Goal: Complete application form: Complete application form

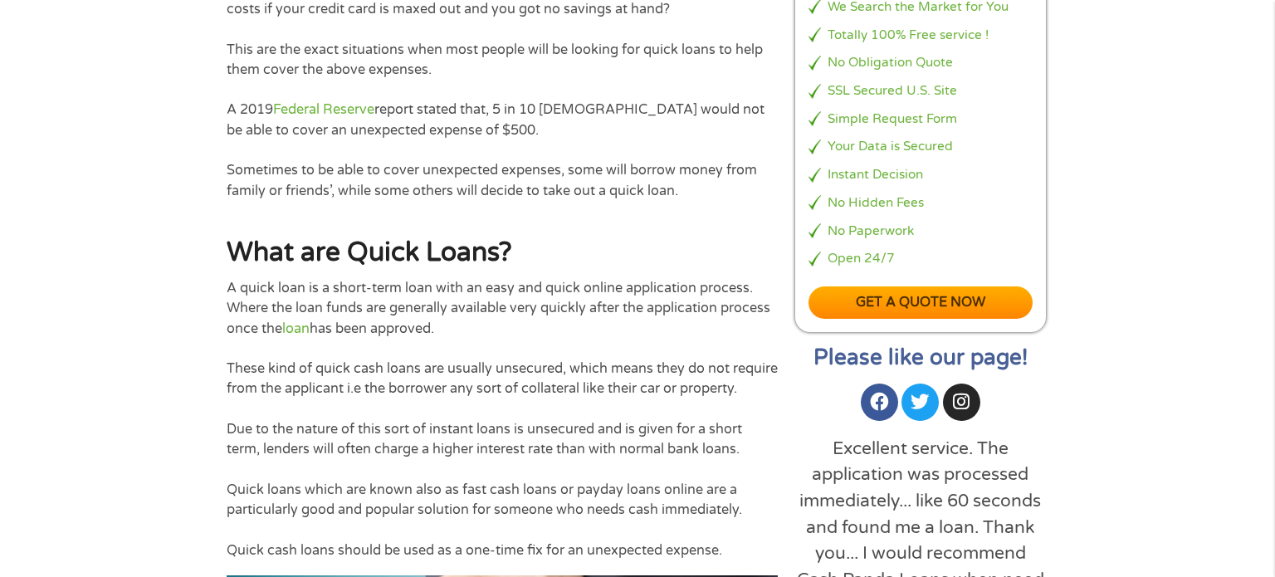
scroll to position [256, 0]
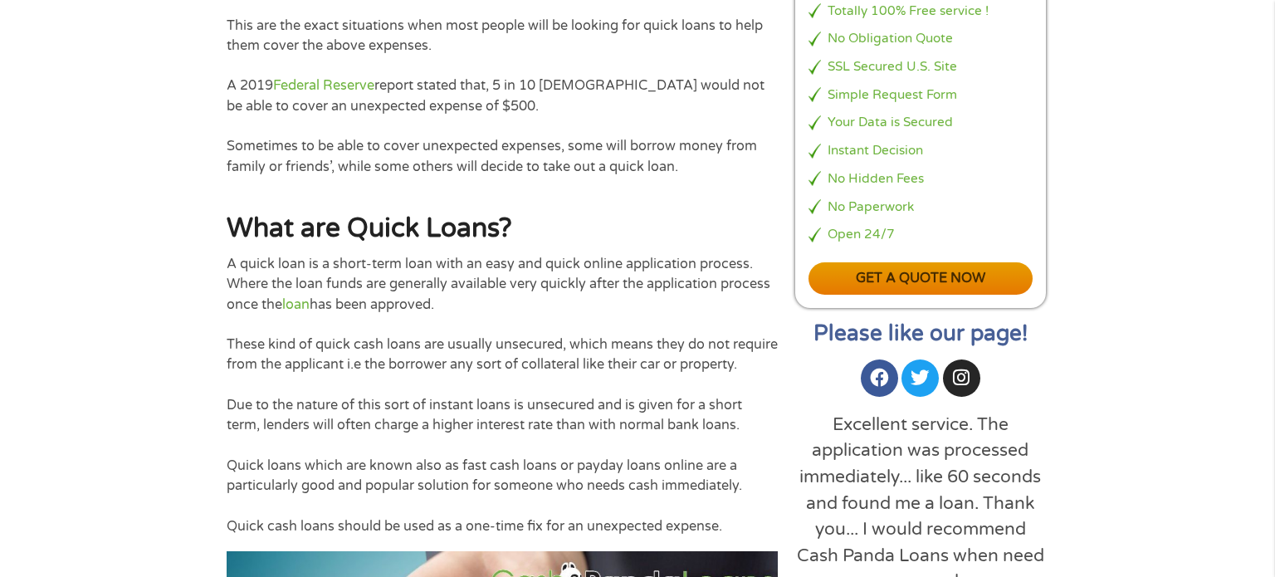
click at [884, 276] on link "Get a quote now" at bounding box center [920, 278] width 224 height 32
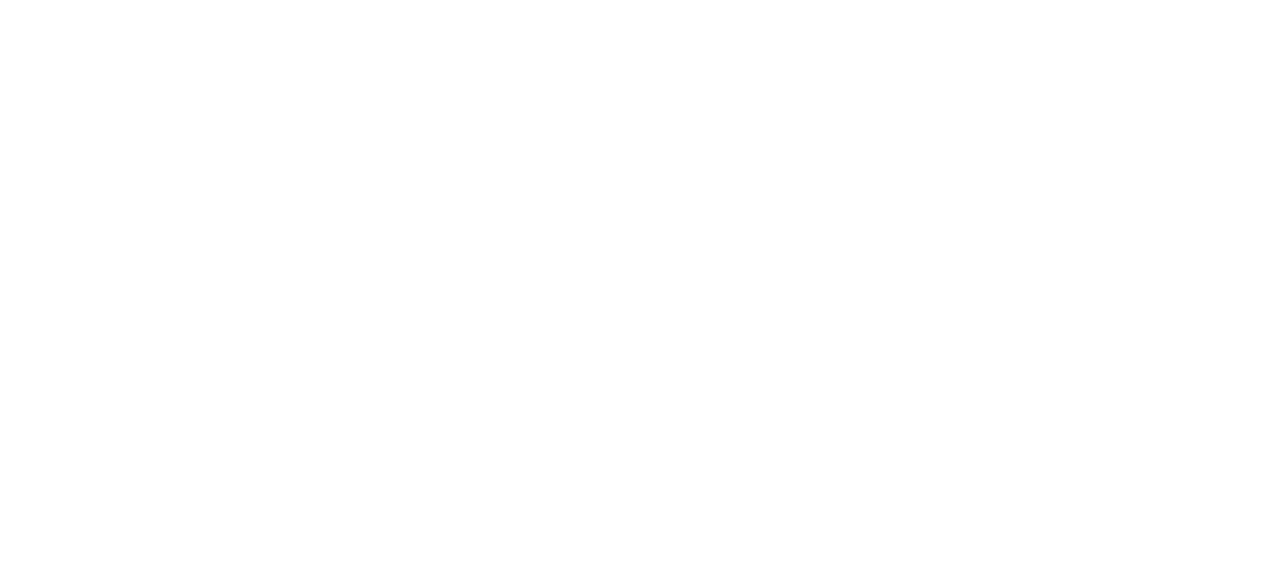
click at [0, 0] on html at bounding box center [0, 0] width 0 height 0
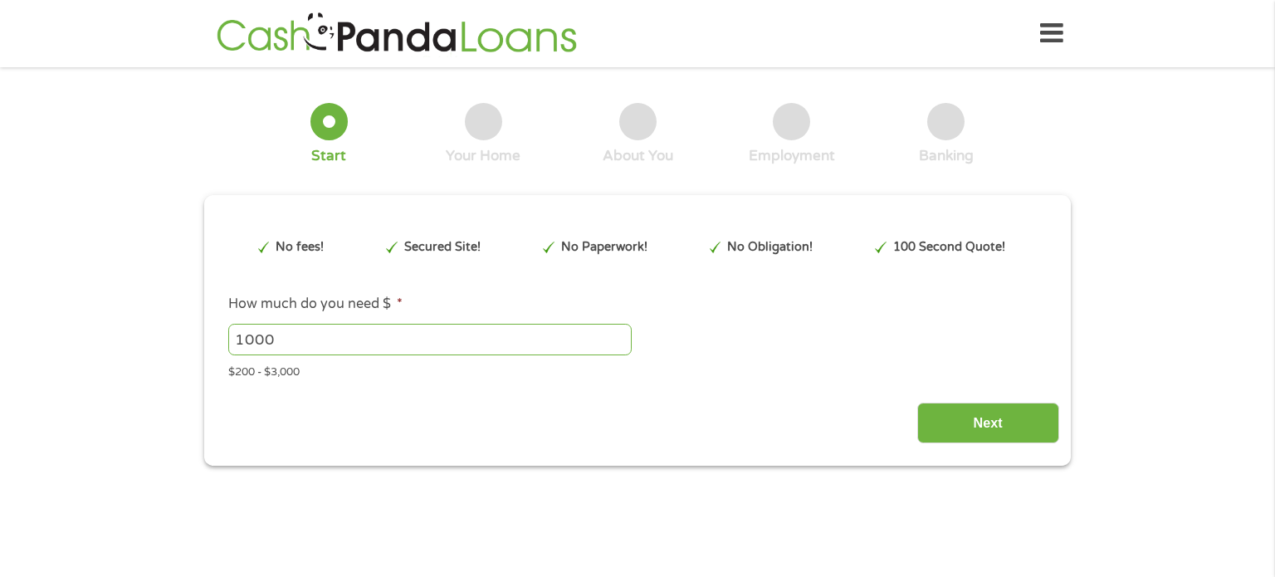
type input "EAIaIQobChMIpN2ro4SQkAMV36taBR0IIDQpEAAYASAAEgJq5_D_BwE"
click at [495, 340] on input "1000" at bounding box center [429, 340] width 403 height 32
type input "5"
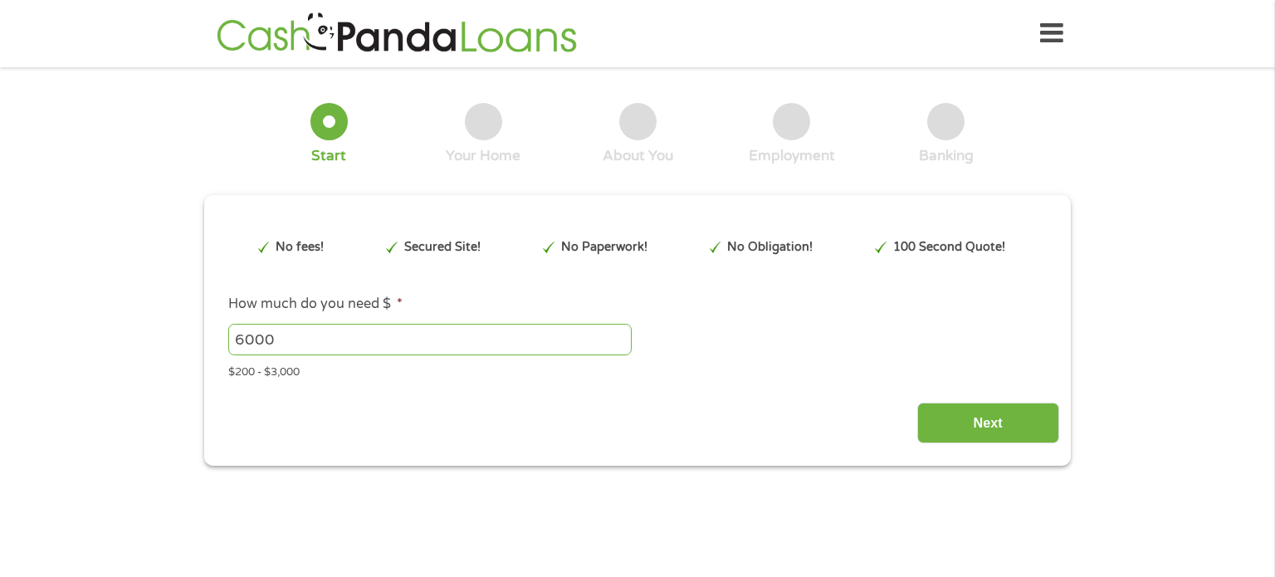
click at [627, 344] on input "6000" at bounding box center [429, 340] width 403 height 32
type input "6000"
click at [672, 351] on div "6000 Please enter a number from 200 to 3000 ." at bounding box center [637, 339] width 818 height 38
click at [954, 429] on input "Next" at bounding box center [988, 422] width 142 height 41
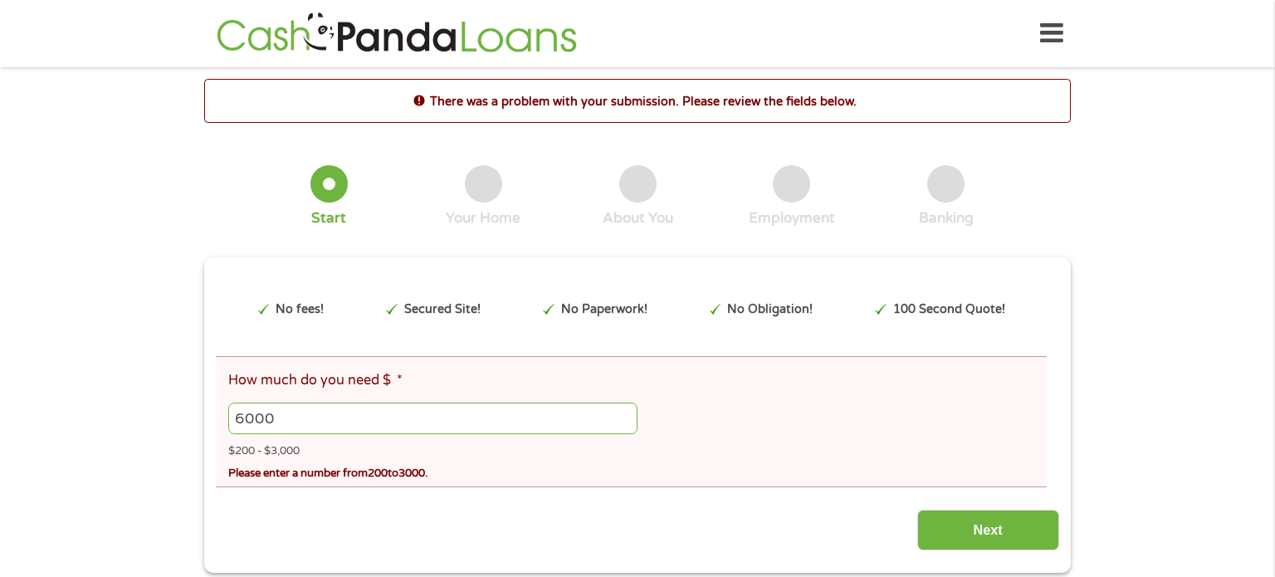
click at [436, 418] on input "6000" at bounding box center [432, 418] width 409 height 32
type input "3000"
click at [642, 412] on div "3000" at bounding box center [637, 418] width 818 height 38
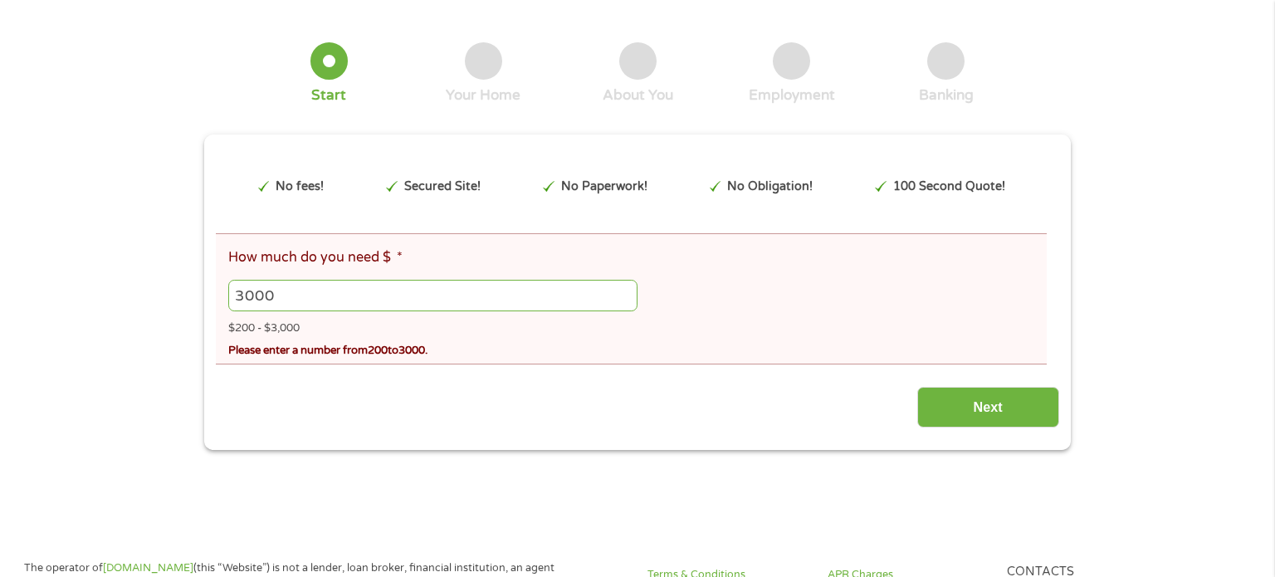
scroll to position [142, 0]
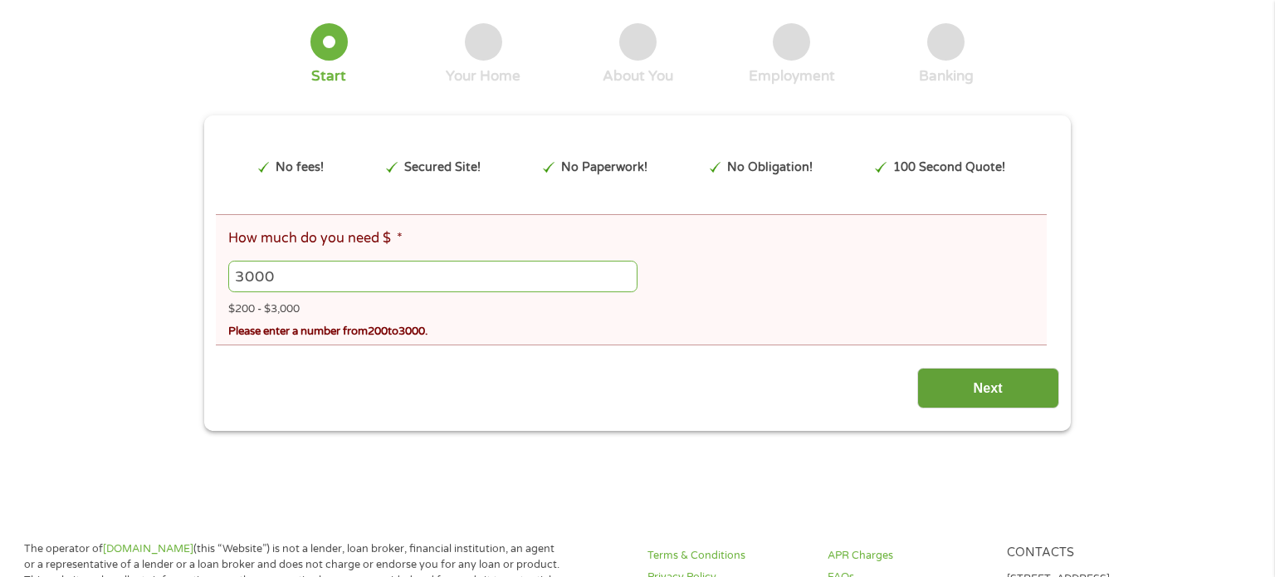
click at [952, 392] on input "Next" at bounding box center [988, 388] width 142 height 41
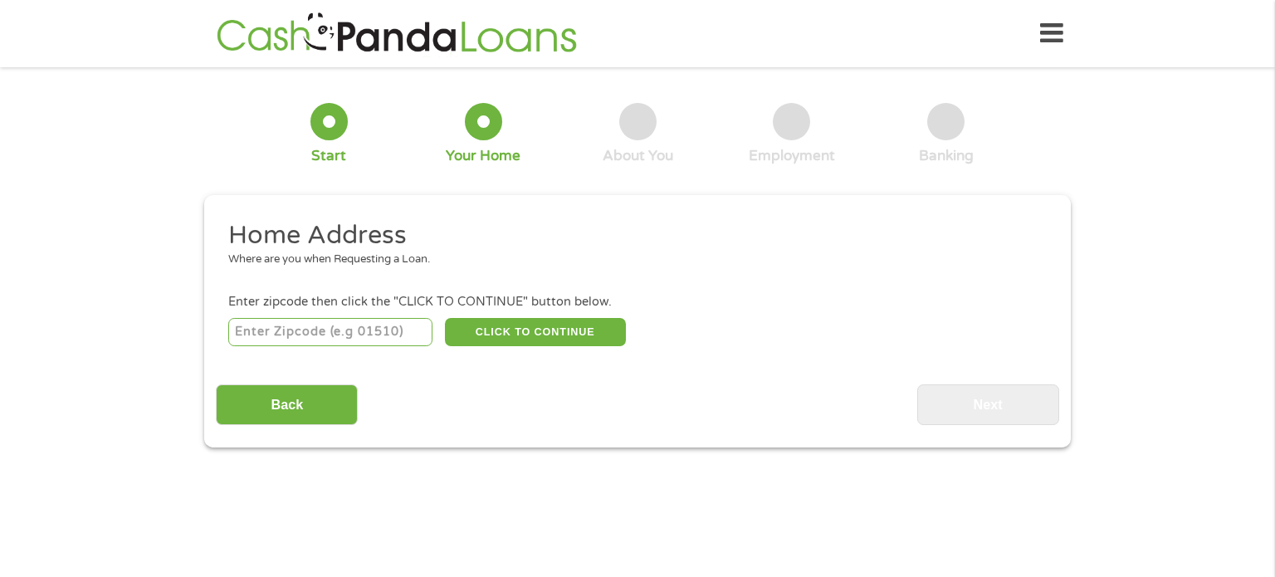
scroll to position [7, 7]
click at [270, 329] on input "number" at bounding box center [330, 332] width 205 height 28
type input "32746"
click at [579, 334] on button "CLICK TO CONTINUE" at bounding box center [535, 332] width 181 height 28
type input "32746"
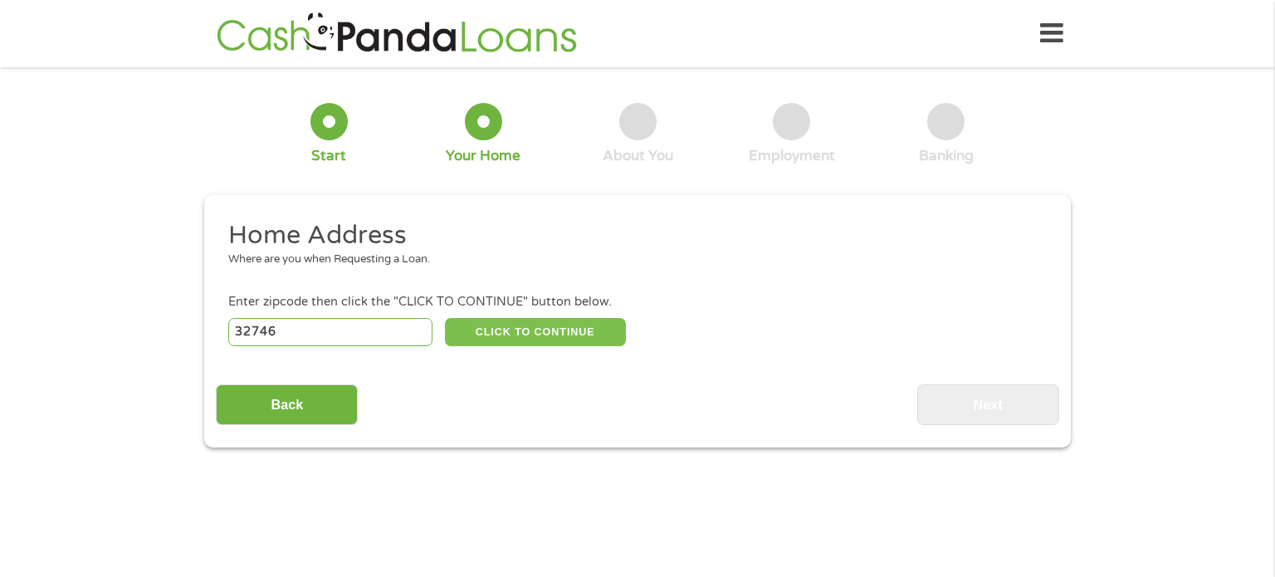
type input "[PERSON_NAME]"
select select "[US_STATE]"
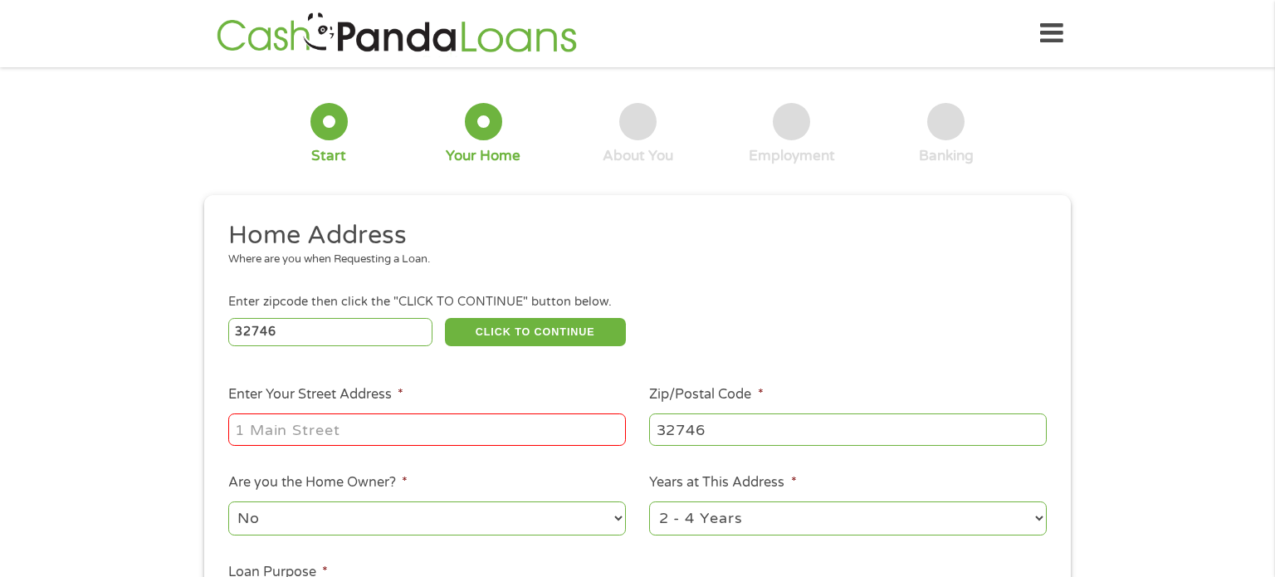
click at [388, 432] on input "Enter Your Street Address *" at bounding box center [427, 429] width 398 height 32
type input "761 creekwater terr"
click at [315, 521] on select "No Yes" at bounding box center [427, 518] width 398 height 34
click at [228, 503] on select "No Yes" at bounding box center [427, 518] width 398 height 34
click at [173, 469] on div "1 Start 2 Your Home 3 About You 4 Employment 5 Banking 6 This field is hidden w…" at bounding box center [637, 413] width 1275 height 668
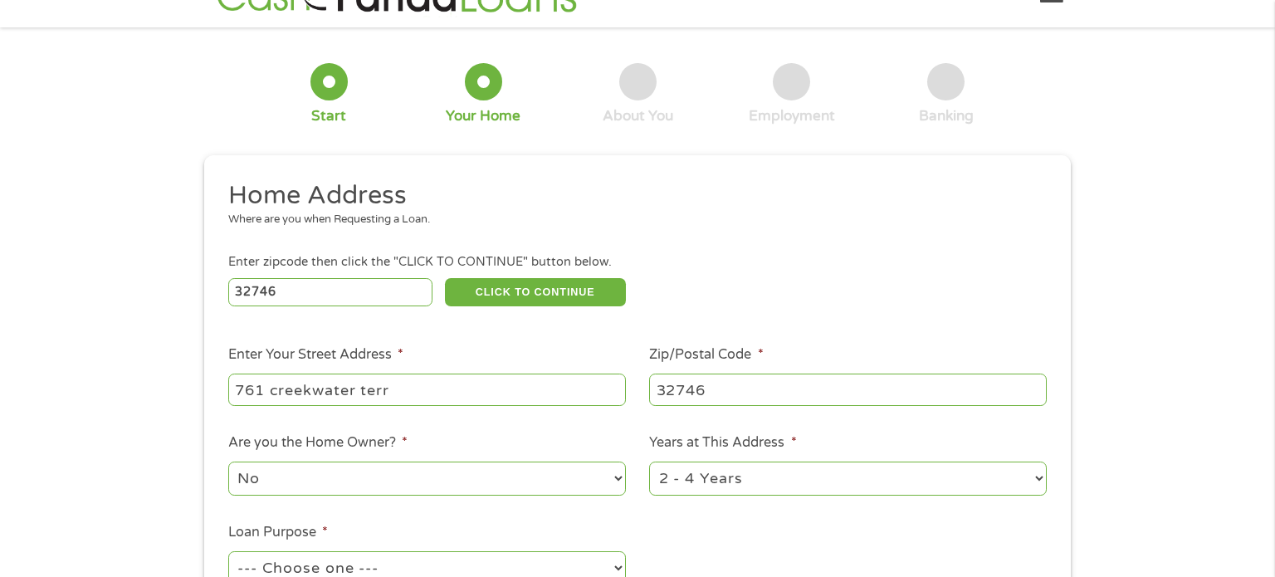
scroll to position [50, 0]
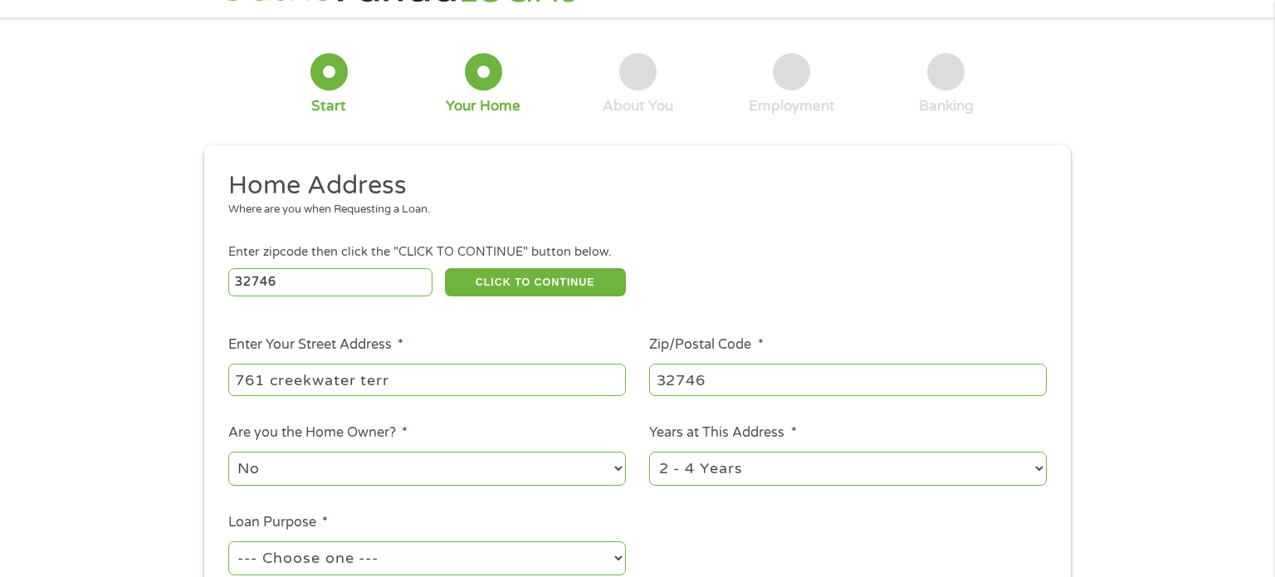
click at [689, 490] on ul "Home Address Where are you when Requesting a Loan. Enter zipcode then click the…" at bounding box center [637, 390] width 842 height 443
click at [692, 485] on select "1 Year or less 1 - 2 Years 2 - 4 Years Over 4 Years" at bounding box center [848, 468] width 398 height 34
select select "24months"
click at [649, 452] on select "1 Year or less 1 - 2 Years 2 - 4 Years Over 4 Years" at bounding box center [848, 468] width 398 height 34
click at [740, 537] on ul "Home Address Where are you when Requesting a Loan. Enter zipcode then click the…" at bounding box center [637, 390] width 842 height 443
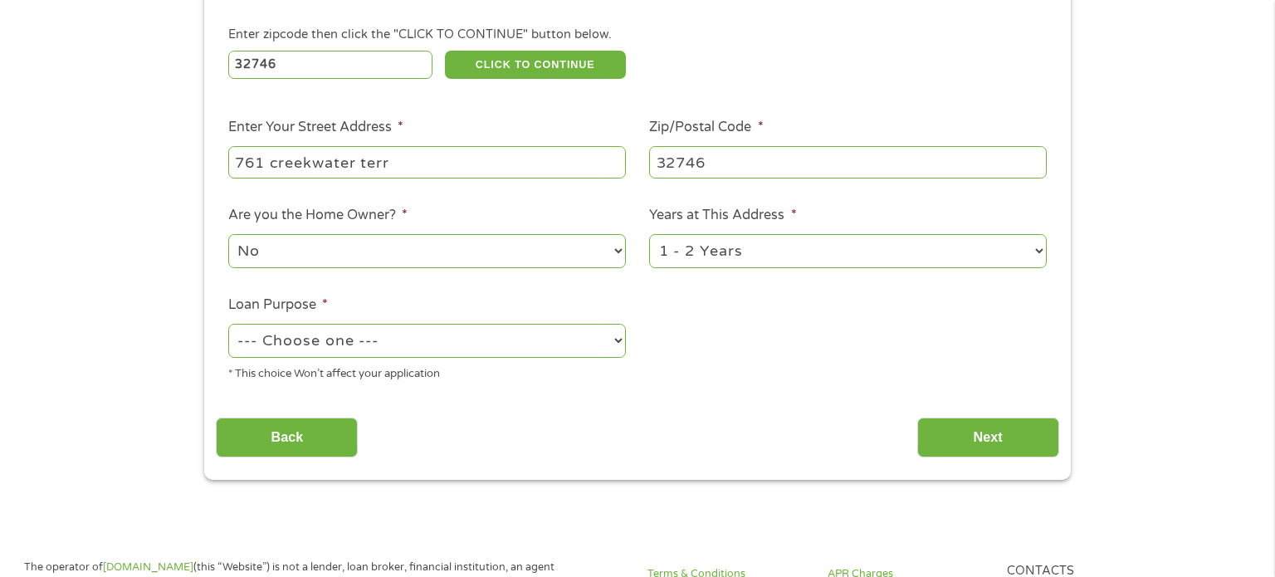
scroll to position [268, 0]
click at [396, 353] on select "--- Choose one --- Pay Bills Debt Consolidation Home Improvement Major Purchase…" at bounding box center [427, 340] width 398 height 34
click at [398, 351] on select "--- Choose one --- Pay Bills Debt Consolidation Home Improvement Major Purchase…" at bounding box center [427, 340] width 398 height 34
select select "paybills"
click at [228, 324] on select "--- Choose one --- Pay Bills Debt Consolidation Home Improvement Major Purchase…" at bounding box center [427, 340] width 398 height 34
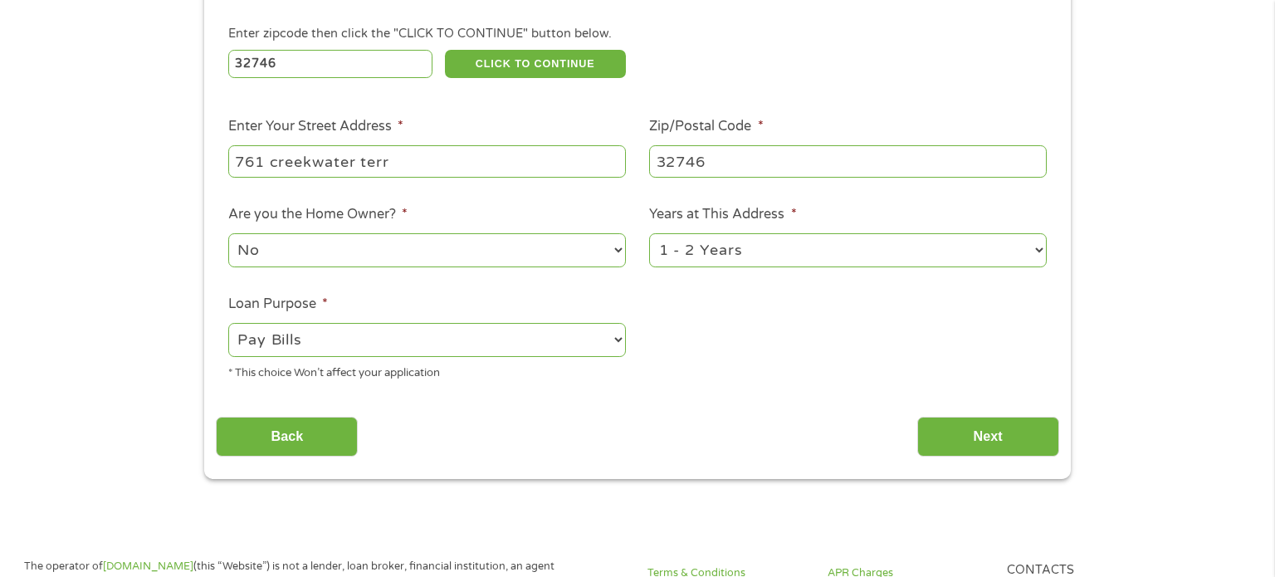
click at [632, 372] on li "Loan Purpose * --- Choose one --- Pay Bills Debt Consolidation Home Improvement…" at bounding box center [427, 338] width 422 height 88
click at [964, 412] on div "Back Next" at bounding box center [637, 430] width 842 height 52
click at [960, 442] on input "Next" at bounding box center [988, 437] width 142 height 41
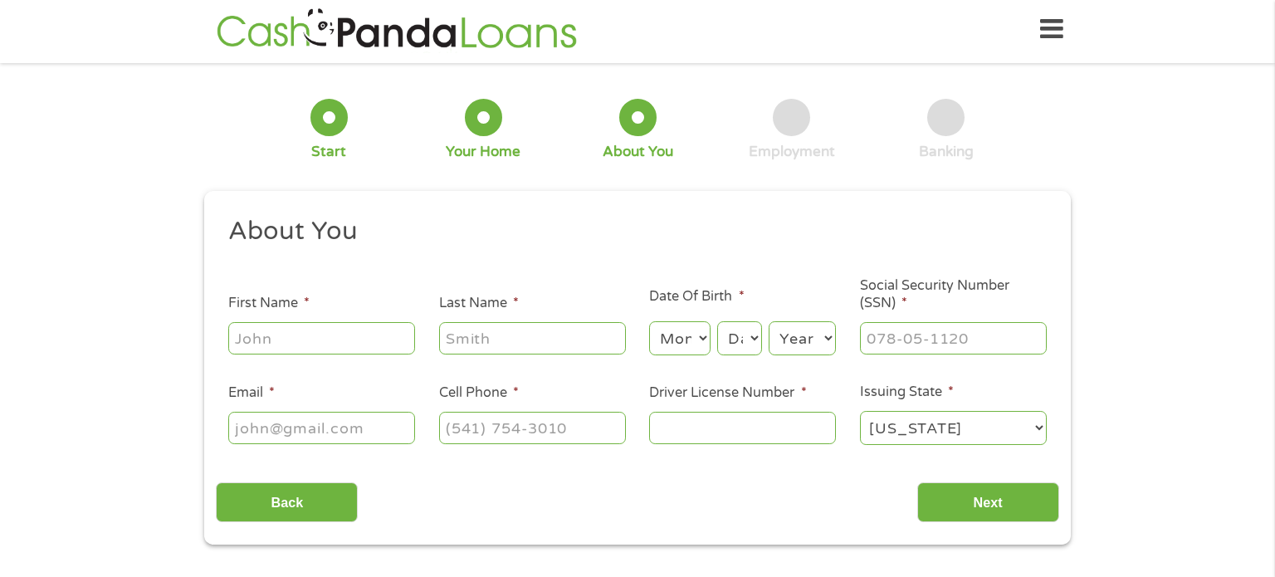
scroll to position [0, 0]
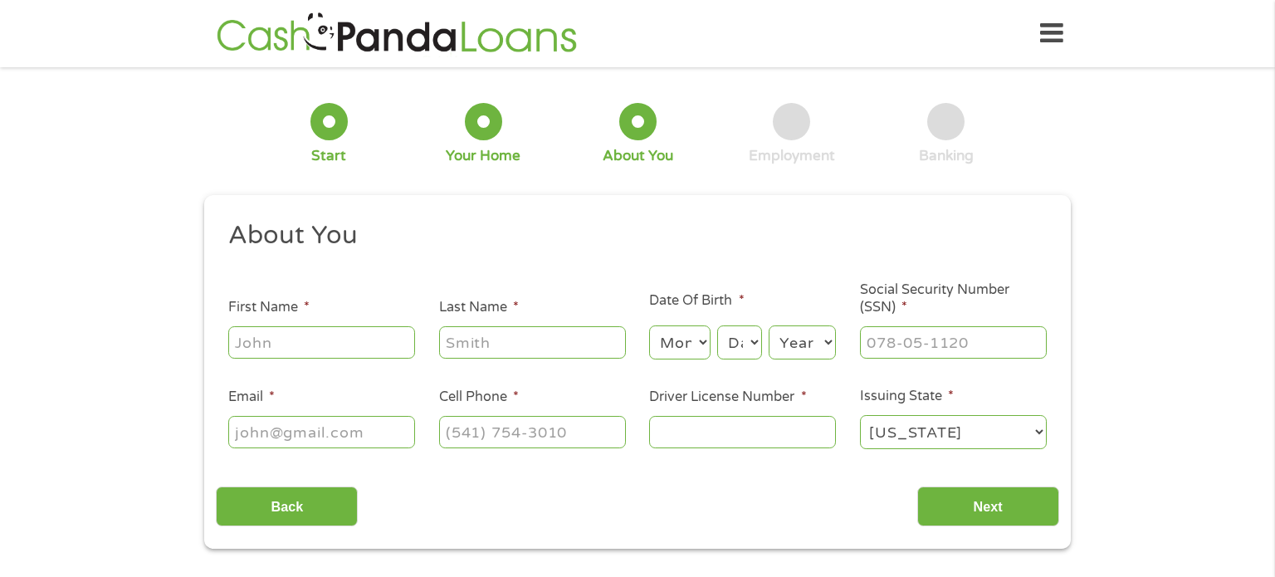
click at [242, 338] on input "First Name *" at bounding box center [321, 342] width 187 height 32
type input "[PERSON_NAME]"
click at [671, 350] on select "Month 1 2 3 4 5 6 7 8 9 10 11 12" at bounding box center [679, 342] width 61 height 34
select select "9"
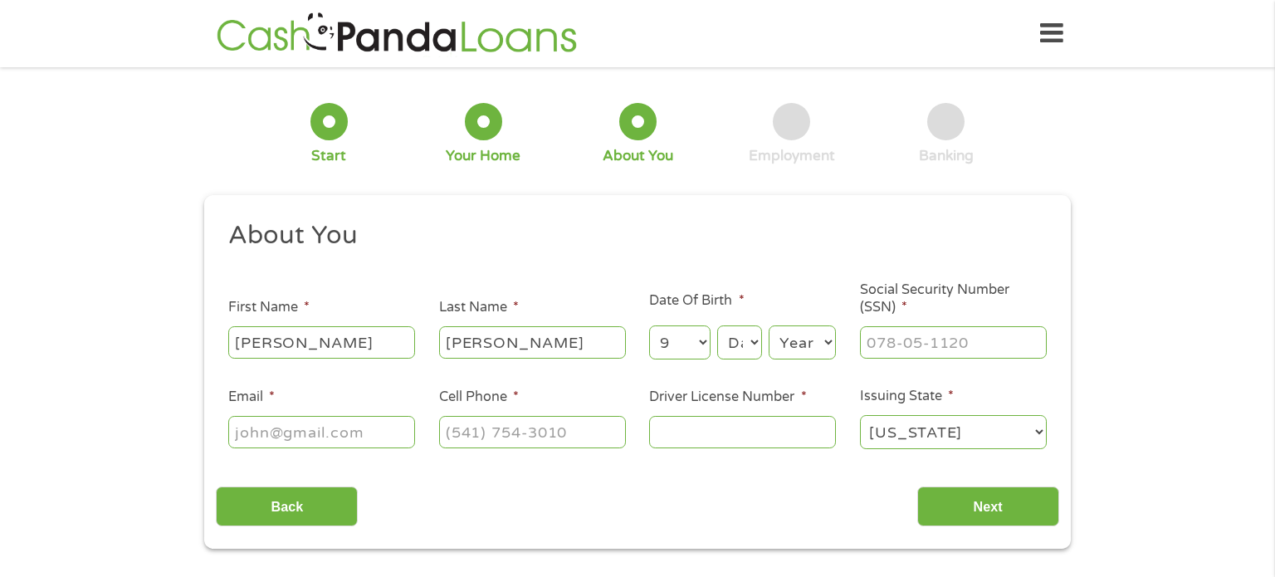
click at [649, 326] on select "Month 1 2 3 4 5 6 7 8 9 10 11 12" at bounding box center [679, 342] width 61 height 34
click at [739, 349] on select "Day 1 2 3 4 5 6 7 8 9 10 11 12 13 14 15 16 17 18 19 20 21 22 23 24 25 26 27 28 …" at bounding box center [739, 342] width 45 height 34
select select "22"
click at [717, 326] on select "Day 1 2 3 4 5 6 7 8 9 10 11 12 13 14 15 16 17 18 19 20 21 22 23 24 25 26 27 28 …" at bounding box center [739, 342] width 45 height 34
click at [812, 350] on select "Year [DATE] 2006 2005 2004 2003 2002 2001 2000 1999 1998 1997 1996 1995 1994 19…" at bounding box center [801, 342] width 67 height 34
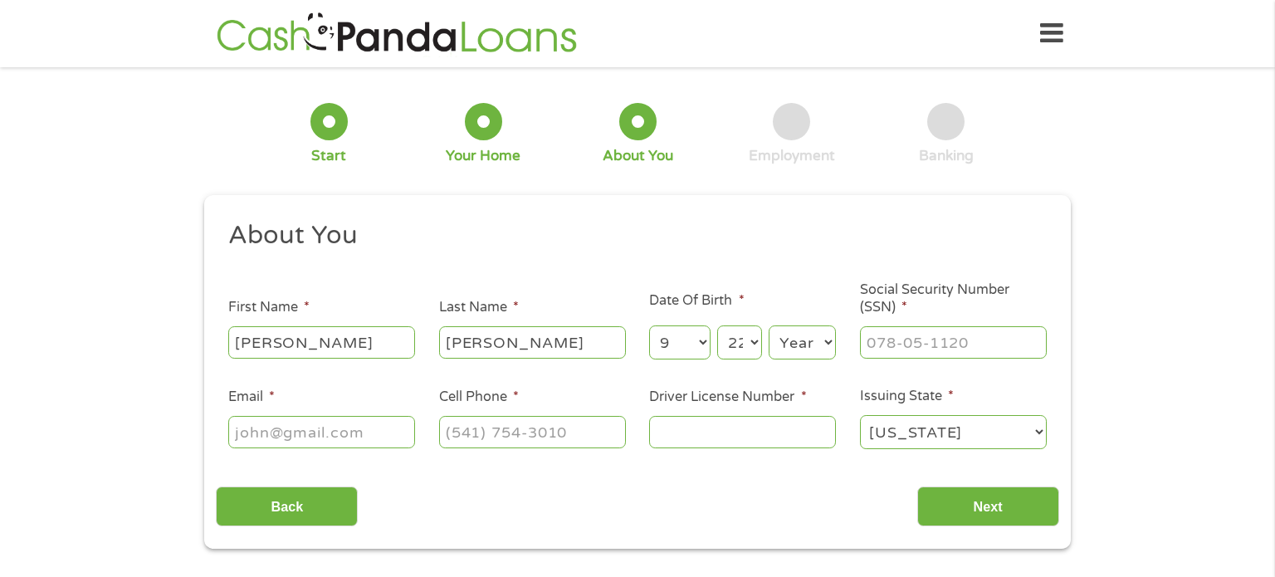
select select "1992"
click at [768, 326] on select "Year [DATE] 2006 2005 2004 2003 2002 2001 2000 1999 1998 1997 1996 1995 1994 19…" at bounding box center [801, 342] width 67 height 34
click at [926, 344] on input "___-__-____" at bounding box center [953, 342] width 187 height 32
type input "595-25-9711"
click at [310, 426] on input "Email *" at bounding box center [321, 432] width 187 height 32
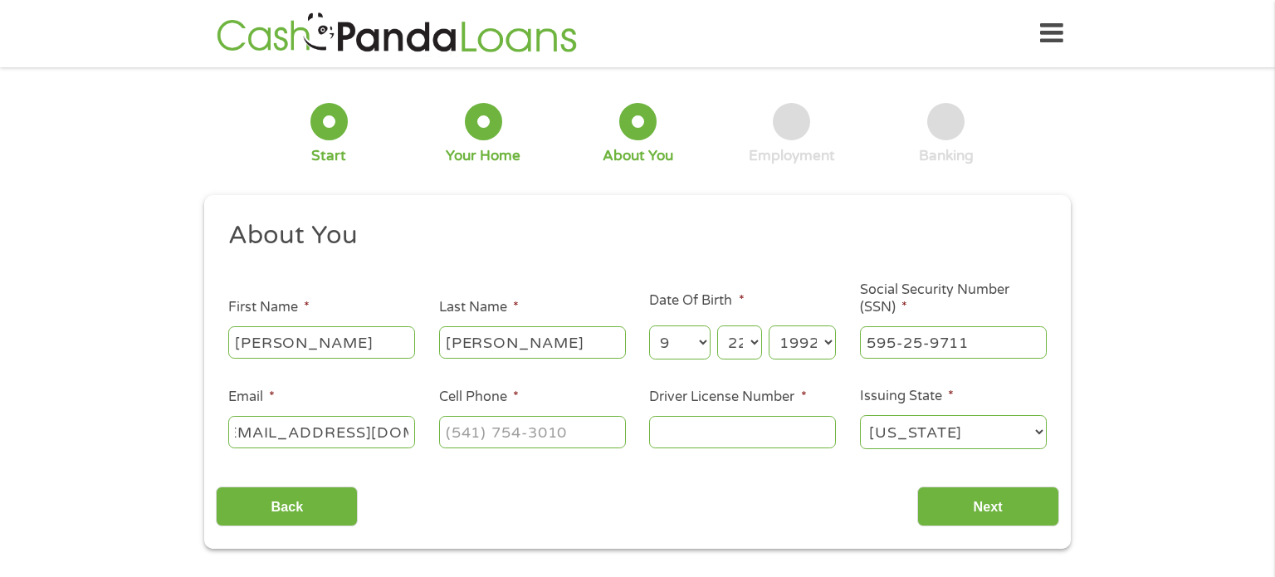
scroll to position [0, 26]
type input "[EMAIL_ADDRESS][DOMAIN_NAME]"
type input "[PHONE_NUMBER]"
click at [681, 434] on input "Driver License Number *" at bounding box center [742, 432] width 187 height 32
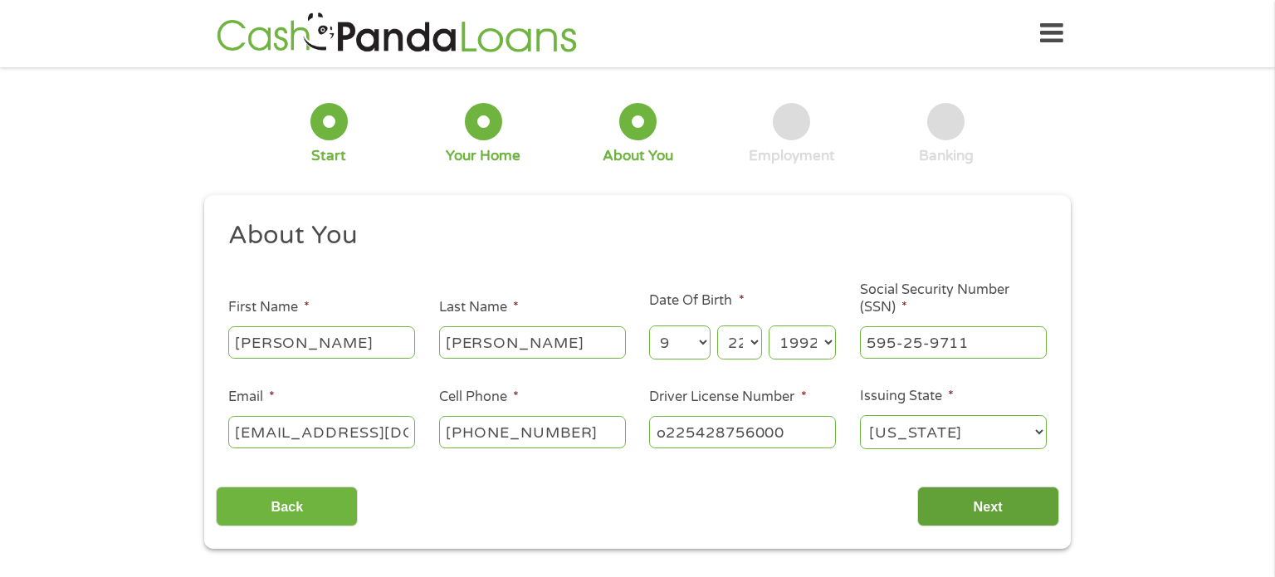
type input "o225428756000"
click at [958, 515] on input "Next" at bounding box center [988, 506] width 142 height 41
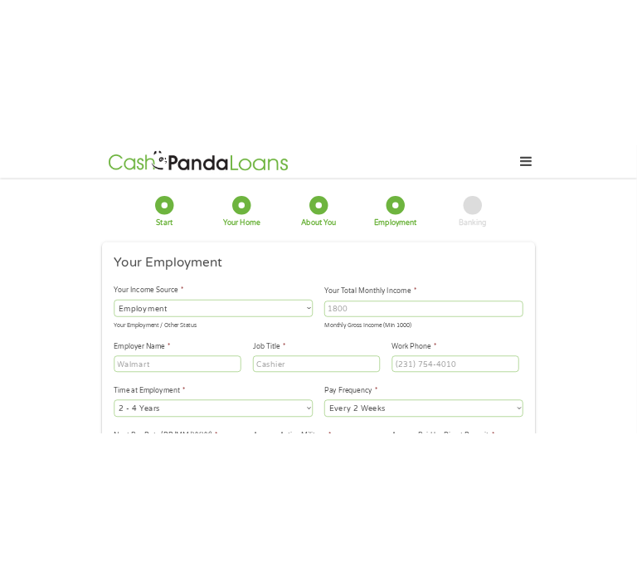
scroll to position [7, 7]
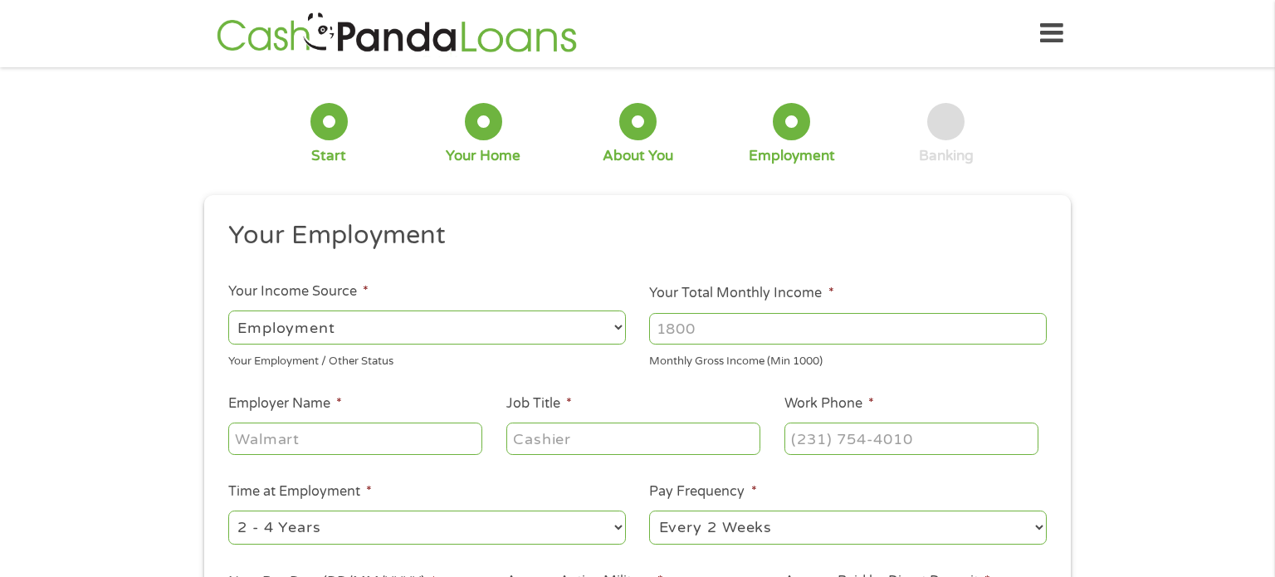
click at [354, 310] on select "--- Choose one --- Employment [DEMOGRAPHIC_DATA] Benefits" at bounding box center [427, 327] width 398 height 34
click at [228, 310] on select "--- Choose one --- Employment [DEMOGRAPHIC_DATA] Benefits" at bounding box center [427, 327] width 398 height 34
click at [704, 335] on input "Your Total Monthly Income *" at bounding box center [848, 329] width 398 height 32
type input "1000"
click at [419, 379] on ul "Your Employment Your Income Source * --- Choose one --- Employment [DEMOGRAPHIC…" at bounding box center [637, 434] width 842 height 430
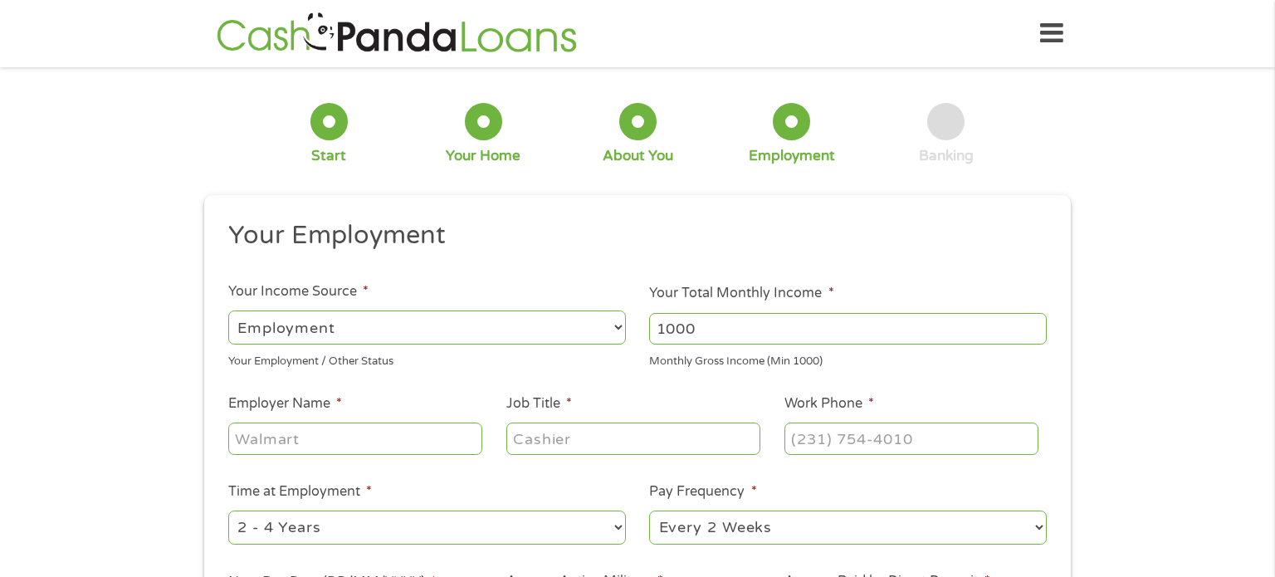
click at [389, 424] on input "Employer Name *" at bounding box center [355, 438] width 254 height 32
type input "hallmark"
type input "retail"
type input "(___) ___-____"
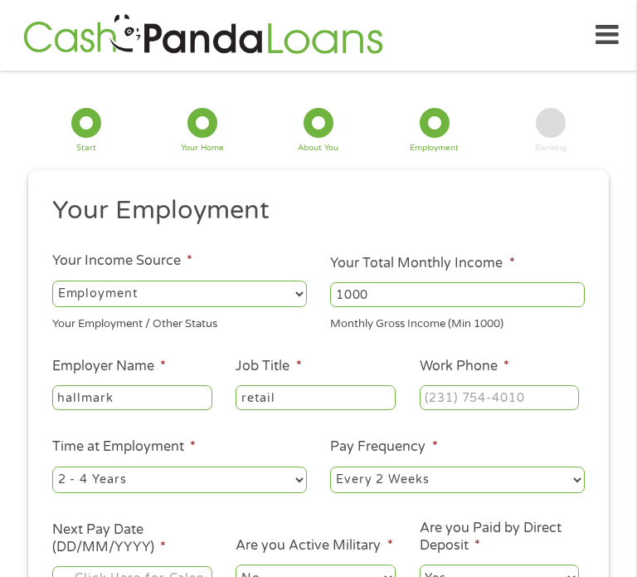
type input "(___) ___-____"
click at [510, 410] on input "(___) ___-____" at bounding box center [500, 397] width 160 height 25
paste input "8"
type input "[PHONE_NUMBER]"
click at [212, 481] on select "--- Choose one --- 1 Year or less 1 - 2 Years 2 - 4 Years Over 4 Years" at bounding box center [179, 479] width 255 height 27
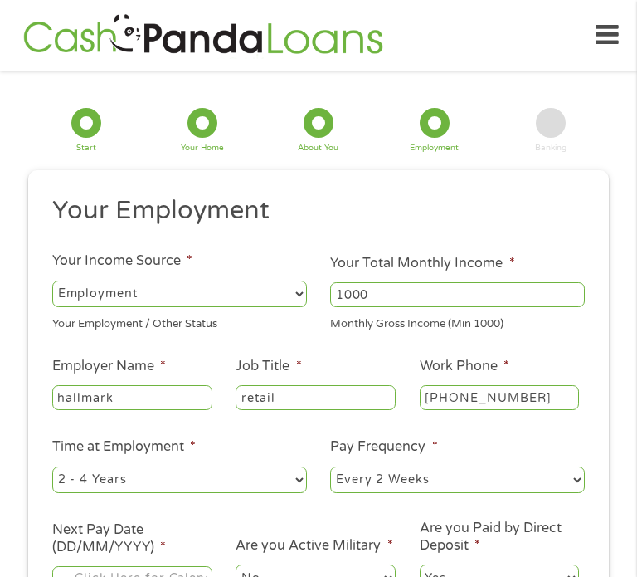
select select "12months"
click at [52, 467] on select "--- Choose one --- 1 Year or less 1 - 2 Years 2 - 4 Years Over 4 Years" at bounding box center [179, 479] width 255 height 27
click at [426, 482] on select "--- Choose one --- Every 2 Weeks Every Week Monthly Semi-Monthly" at bounding box center [457, 479] width 255 height 27
select select "weekly"
click at [330, 467] on select "--- Choose one --- Every 2 Weeks Every Week Monthly Semi-Monthly" at bounding box center [457, 479] width 255 height 27
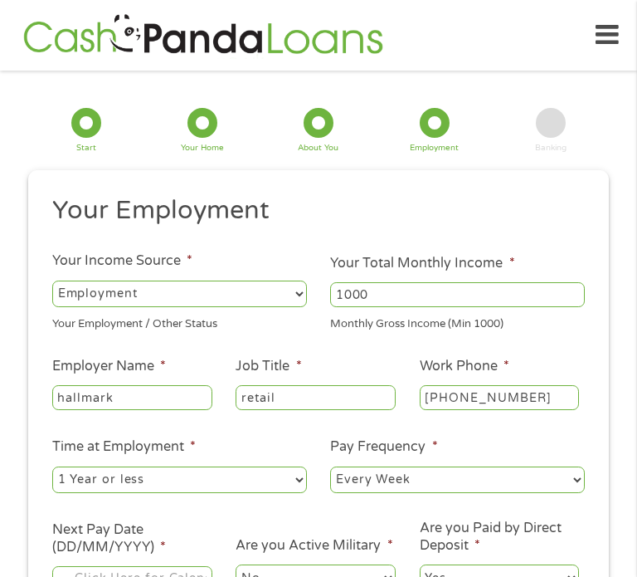
click at [346, 432] on ul "Your Employment Your Income Source * --- Choose one --- Employment [DEMOGRAPHIC…" at bounding box center [319, 400] width 557 height 412
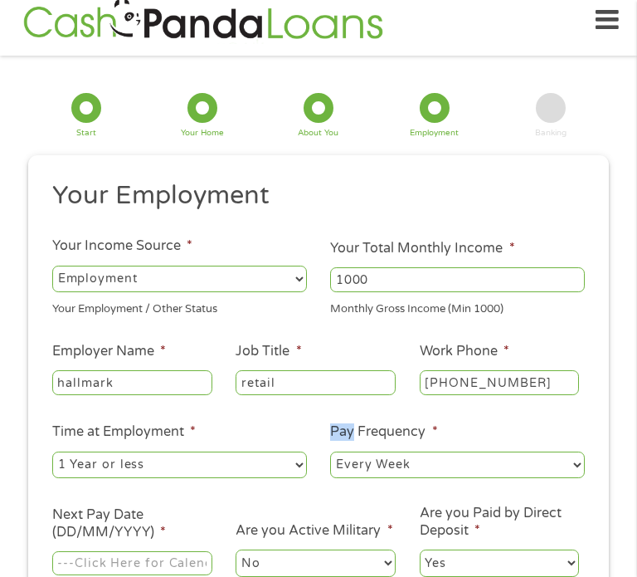
scroll to position [17, 0]
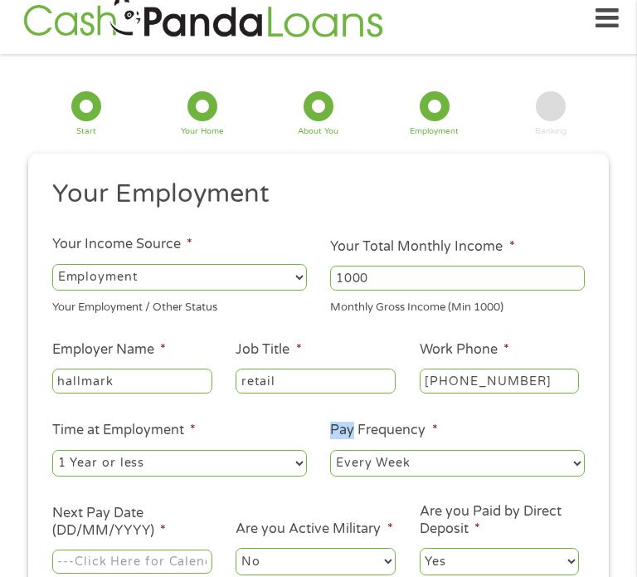
click at [389, 462] on select "--- Choose one --- Every 2 Weeks Every Week Monthly Semi-Monthly" at bounding box center [457, 463] width 255 height 27
click at [330, 451] on select "--- Choose one --- Every 2 Weeks Every Week Monthly Semi-Monthly" at bounding box center [457, 463] width 255 height 27
click at [295, 444] on li "Time at Employment * --- Choose one --- 1 Year or less 1 - 2 Years 2 - 4 Years …" at bounding box center [180, 449] width 278 height 59
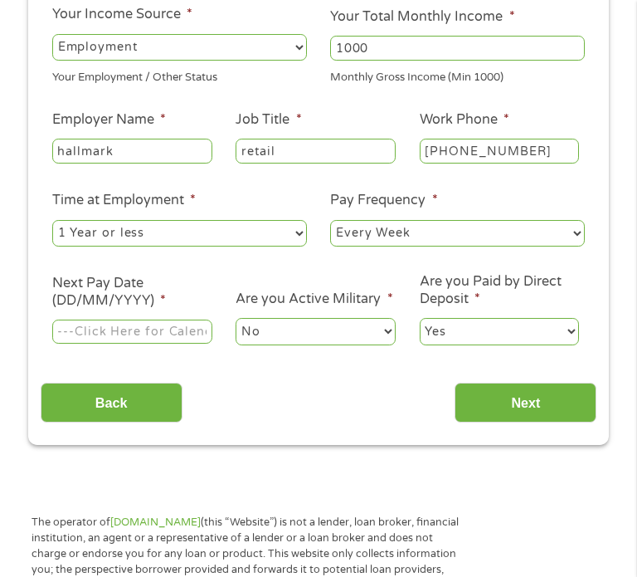
scroll to position [247, 0]
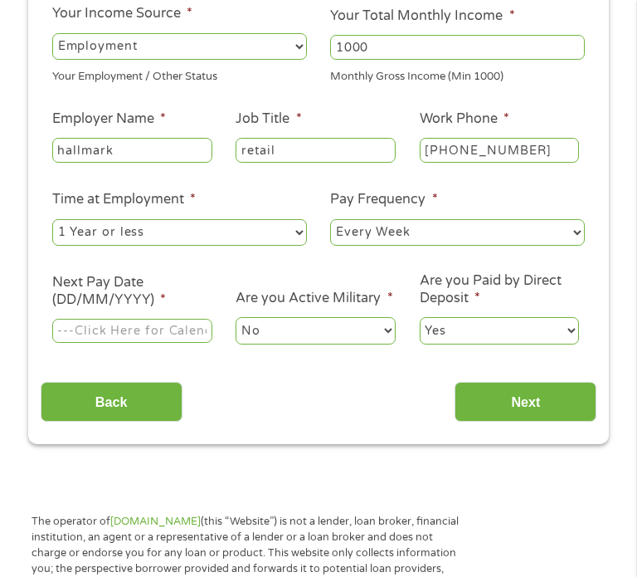
click at [162, 331] on input "Next Pay Date (DD/MM/YYYY) *" at bounding box center [132, 331] width 160 height 25
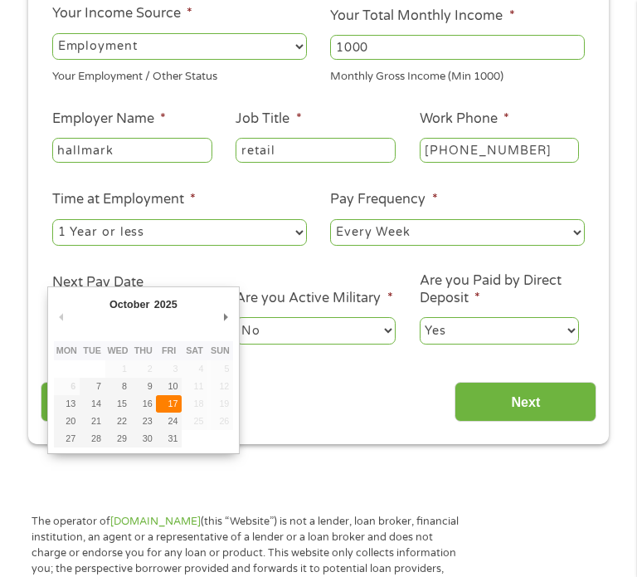
type input "[DATE]"
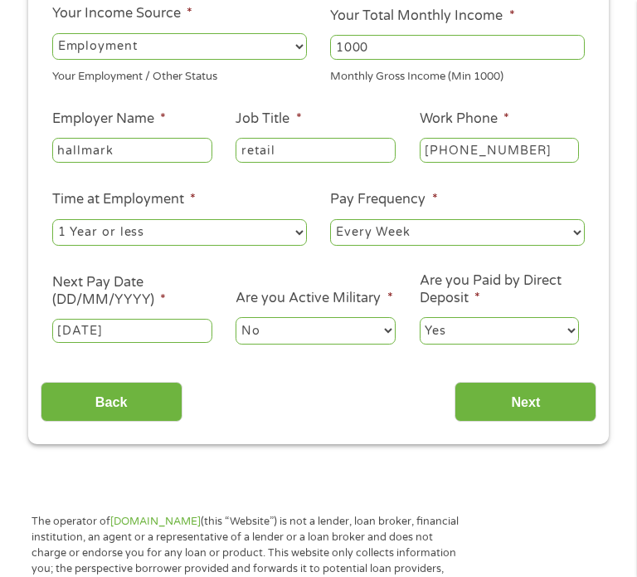
click at [300, 329] on select "No Yes" at bounding box center [316, 330] width 160 height 27
click at [236, 319] on select "No Yes" at bounding box center [316, 330] width 160 height 27
click at [493, 324] on select "Yes No" at bounding box center [500, 330] width 160 height 27
click at [490, 331] on select "Yes No" at bounding box center [500, 330] width 160 height 27
click at [514, 383] on input "Next" at bounding box center [526, 402] width 142 height 41
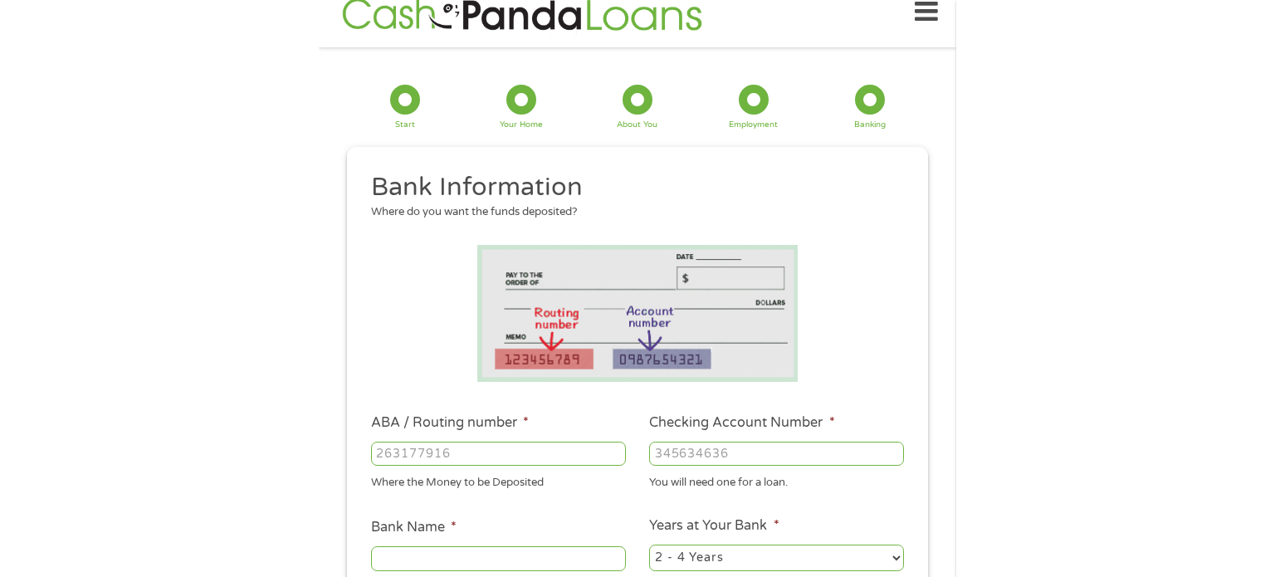
scroll to position [38, 0]
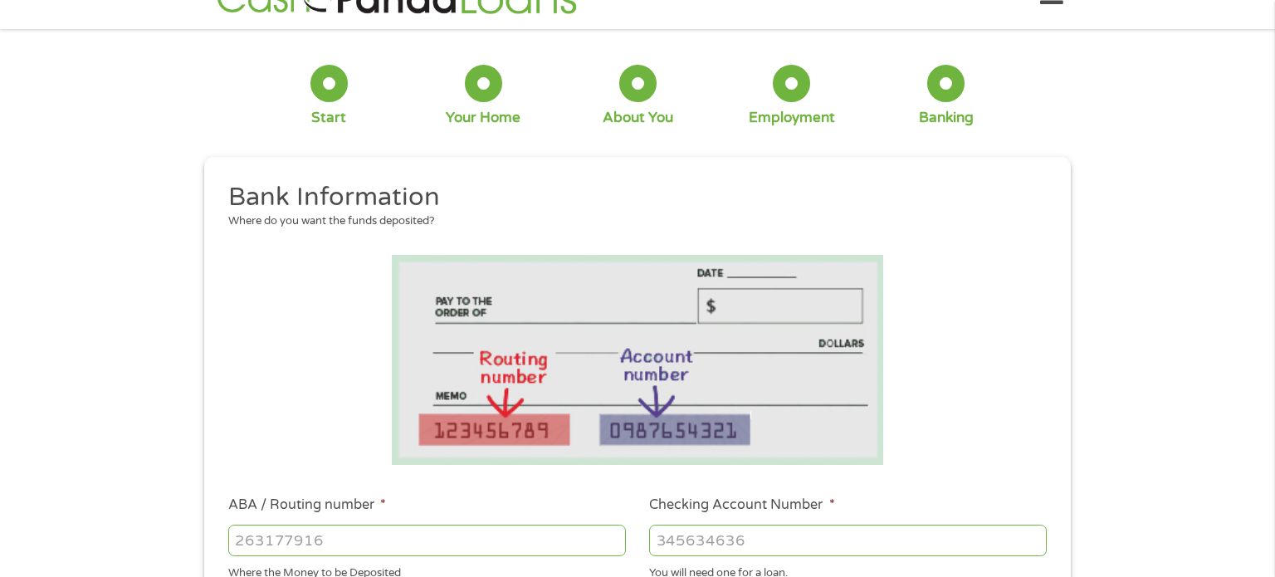
click at [406, 532] on input "ABA / Routing number *" at bounding box center [427, 540] width 398 height 32
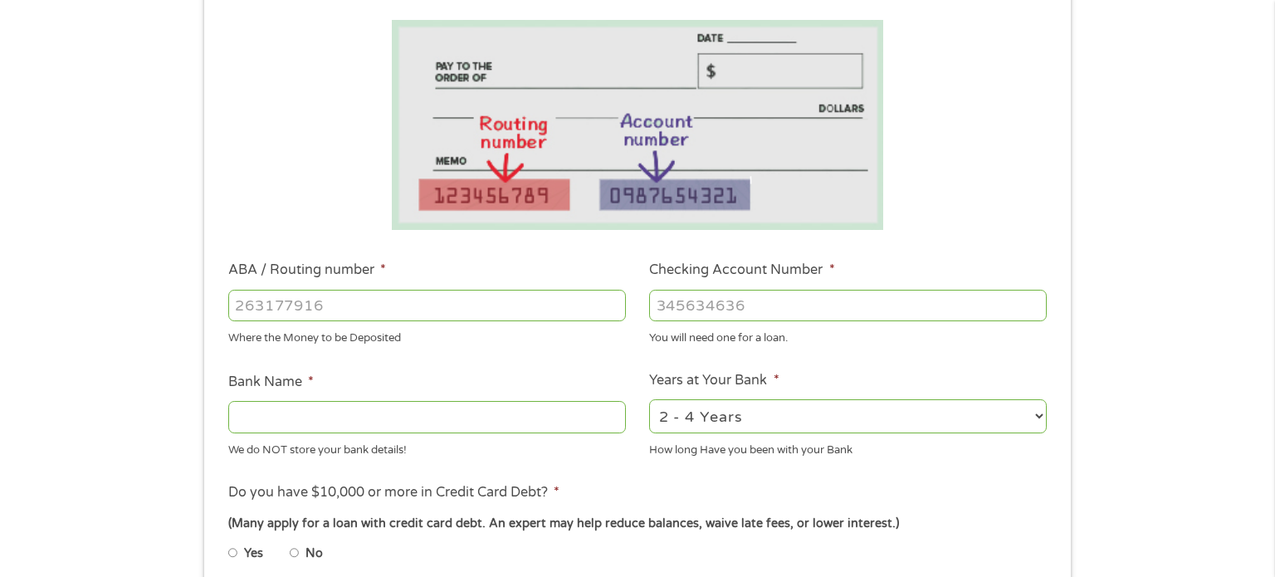
scroll to position [283, 0]
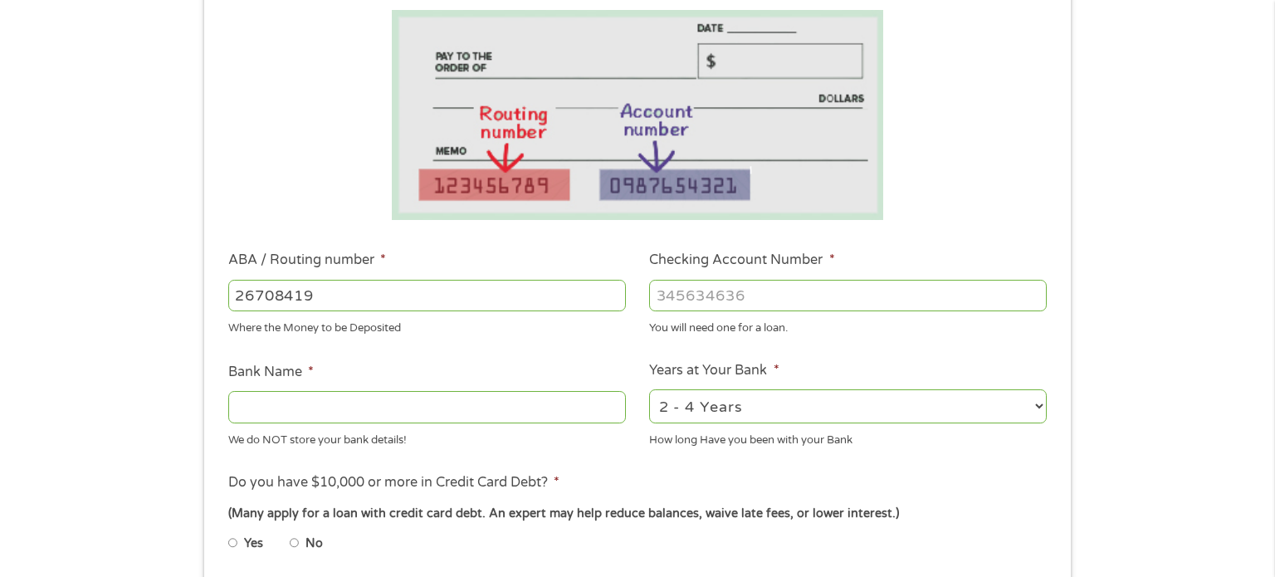
type input "267084199"
type input "PNC BANK NA"
type input "267084199"
click at [676, 285] on input "Checking Account Number *" at bounding box center [848, 296] width 398 height 32
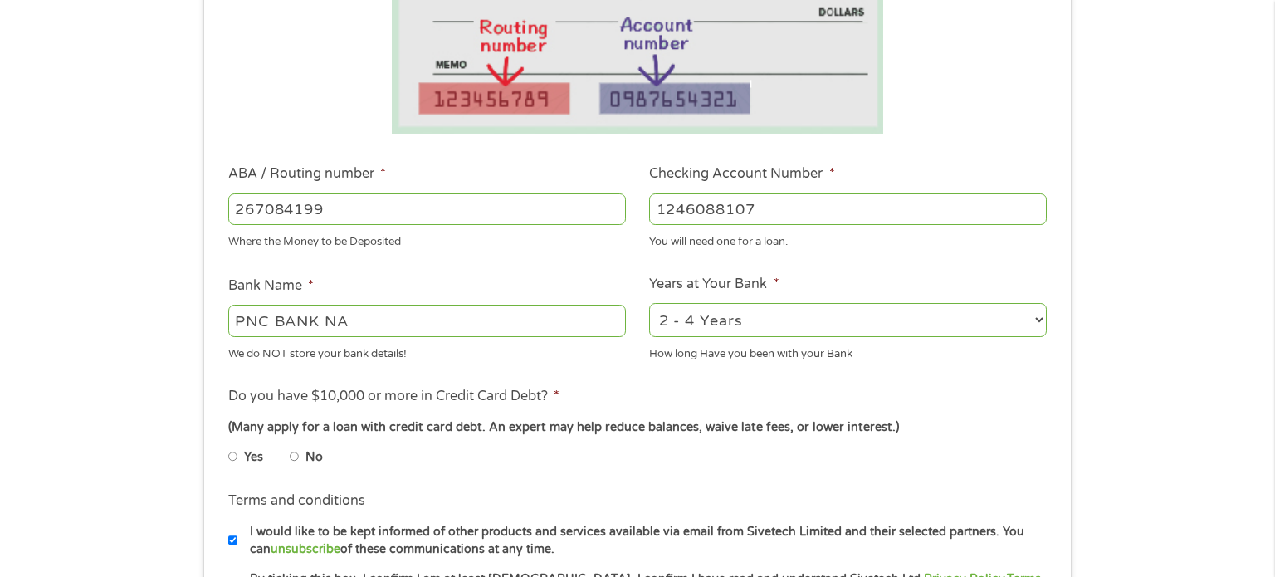
scroll to position [394, 0]
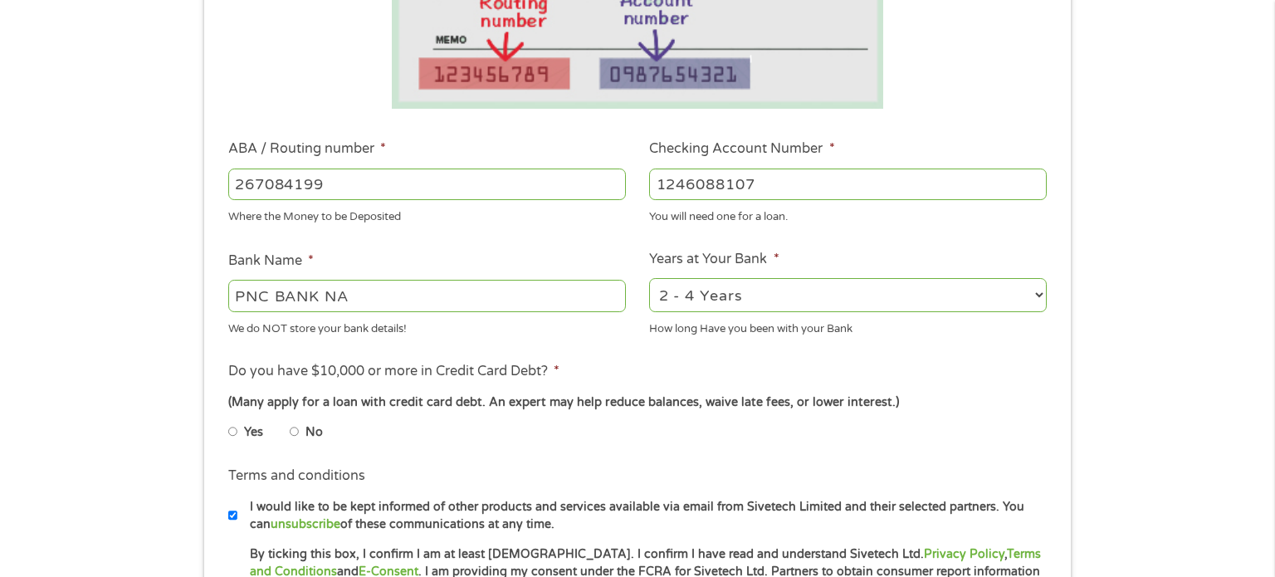
type input "1246088107"
click at [710, 305] on select "2 - 4 Years 6 - 12 Months 1 - 2 Years Over 4 Years" at bounding box center [848, 295] width 398 height 34
select select "24months"
click at [649, 279] on select "2 - 4 Years 6 - 12 Months 1 - 2 Years Over 4 Years" at bounding box center [848, 295] width 398 height 34
click at [694, 367] on li "Do you have $10,000 or more in Credit Card Debt? * (Many apply for a loan with …" at bounding box center [637, 407] width 842 height 93
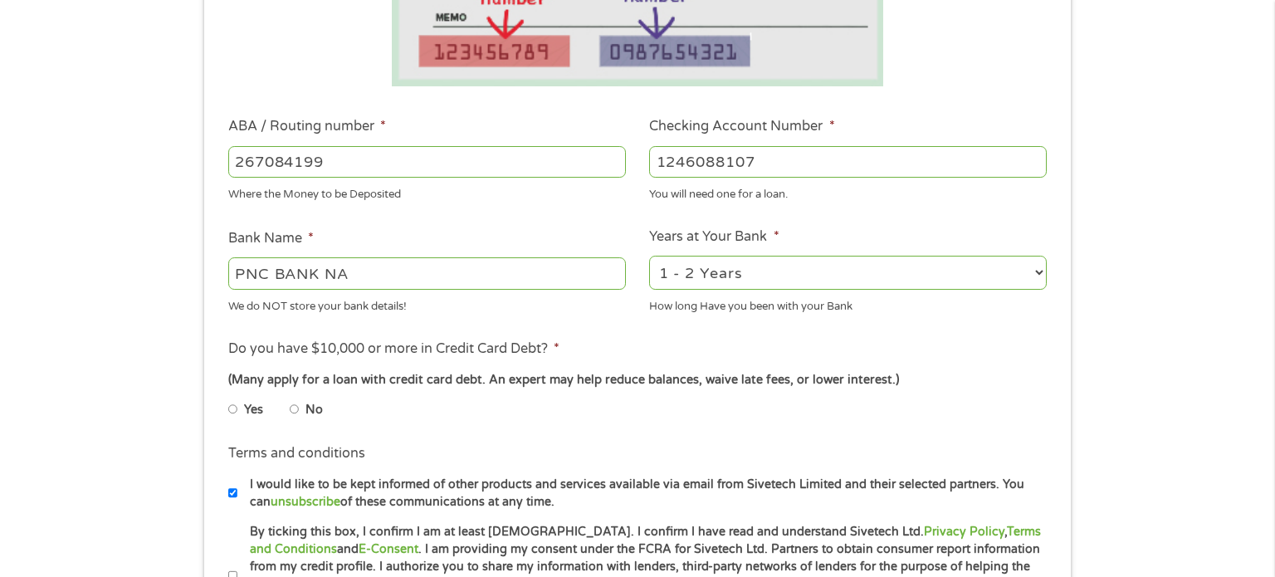
scroll to position [484, 0]
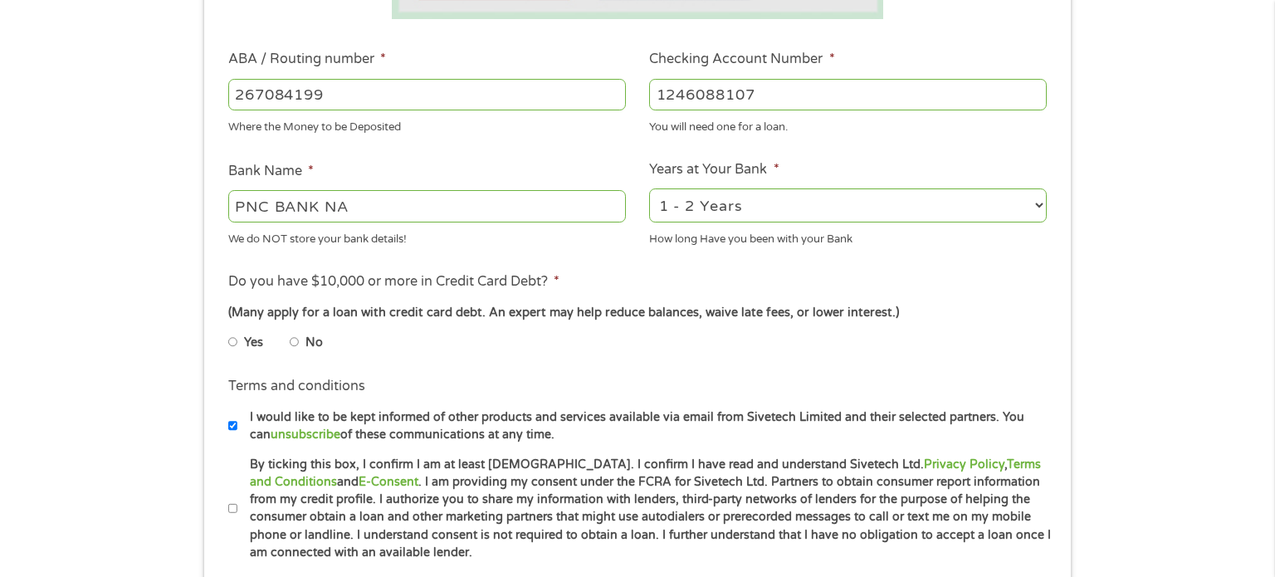
click at [294, 329] on input "No" at bounding box center [295, 342] width 10 height 27
radio input "true"
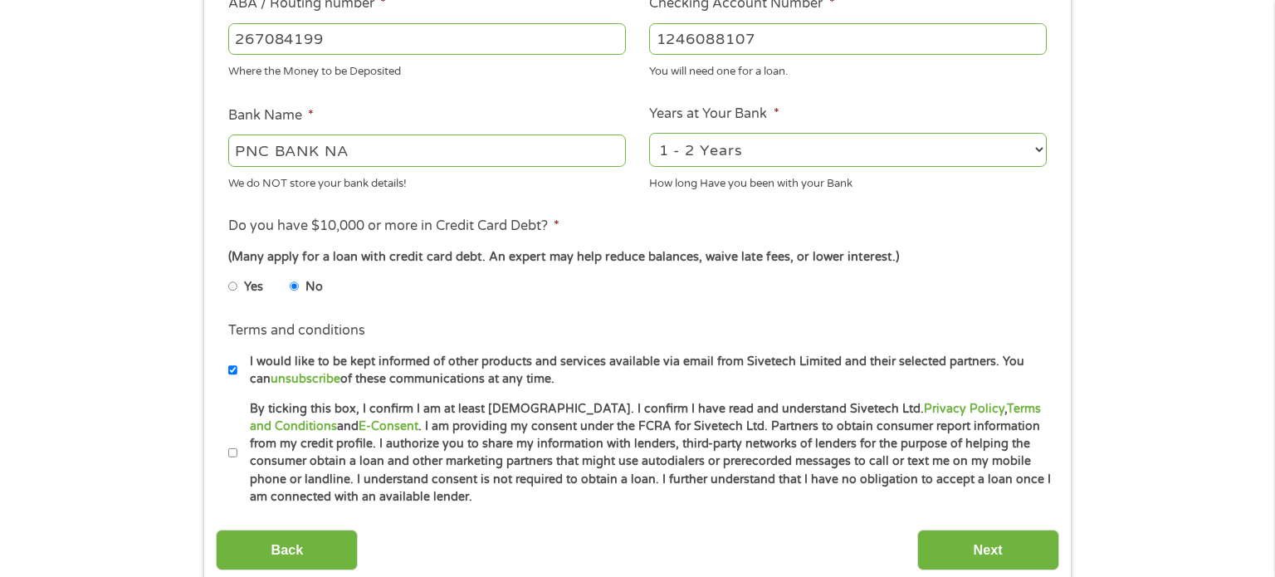
scroll to position [627, 0]
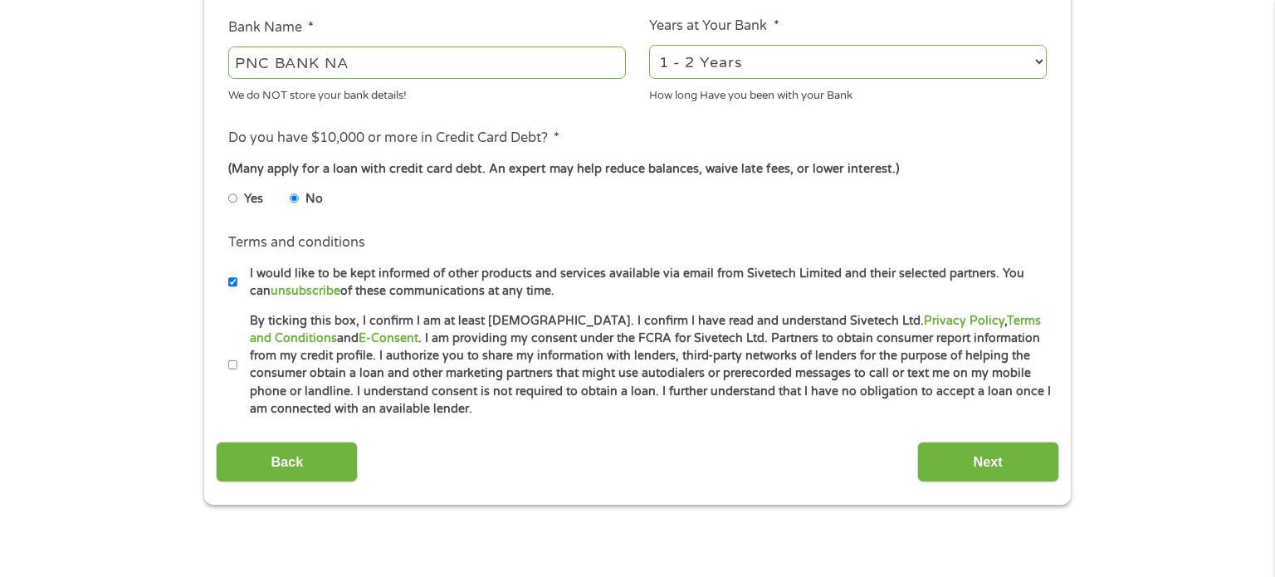
click at [247, 387] on label "By ticking this box, I confirm I am at least [DEMOGRAPHIC_DATA]. I confirm I ha…" at bounding box center [644, 365] width 814 height 106
click at [238, 378] on input "By ticking this box, I confirm I am at least [DEMOGRAPHIC_DATA]. I confirm I ha…" at bounding box center [233, 365] width 10 height 27
checkbox input "true"
click at [929, 459] on input "Next" at bounding box center [988, 462] width 142 height 41
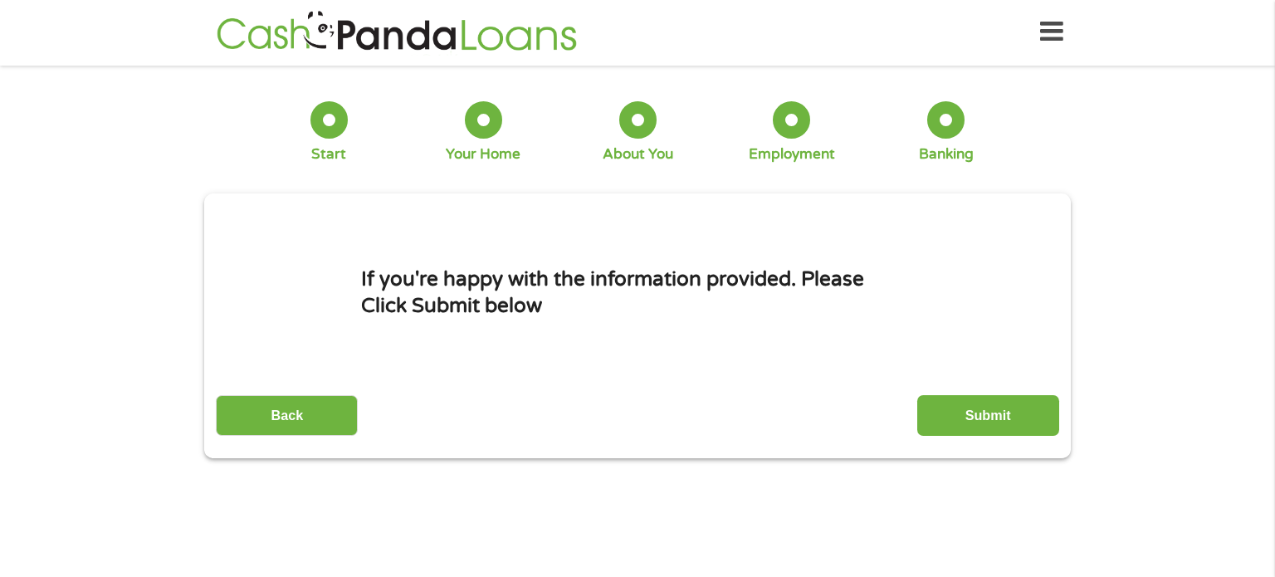
scroll to position [0, 0]
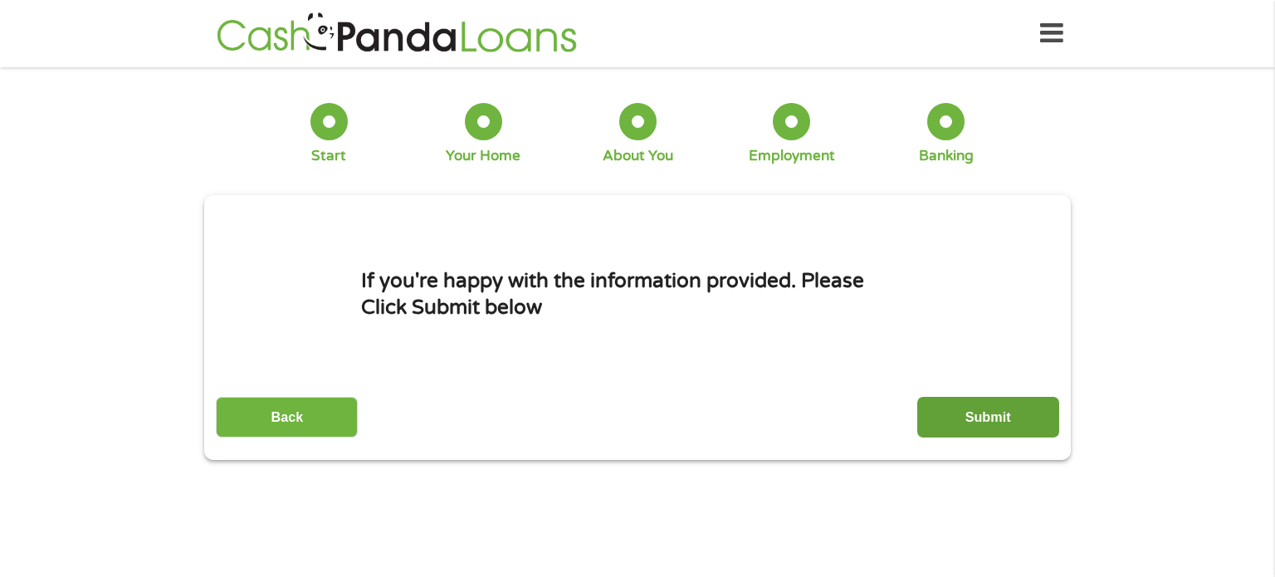
click at [960, 416] on input "Submit" at bounding box center [988, 417] width 142 height 41
